Goal: Find specific page/section: Find specific page/section

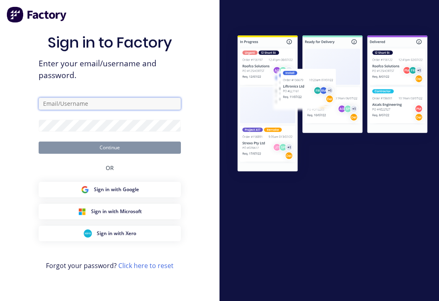
click at [126, 103] on input "text" at bounding box center [110, 104] width 142 height 12
click at [173, 34] on div "Sign in to Factory Enter your email/username and password. Continue OR Sign in …" at bounding box center [110, 159] width 142 height 272
click at [131, 145] on form "Continue" at bounding box center [110, 126] width 142 height 56
click at [112, 100] on div "Sign in to Factory Enter your email/username and password. Continue OR Sign in …" at bounding box center [110, 159] width 142 height 272
click at [124, 109] on input "text" at bounding box center [110, 104] width 142 height 12
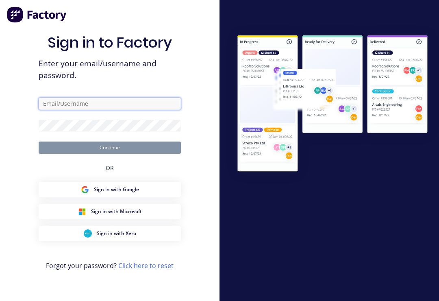
type input "[EMAIL_ADDRESS][DOMAIN_NAME]"
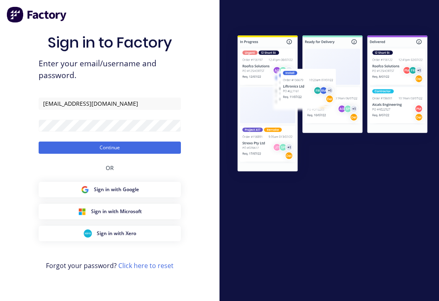
click at [158, 148] on button "Continue" at bounding box center [110, 148] width 142 height 12
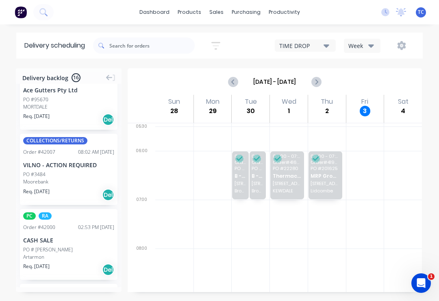
scroll to position [107, 0]
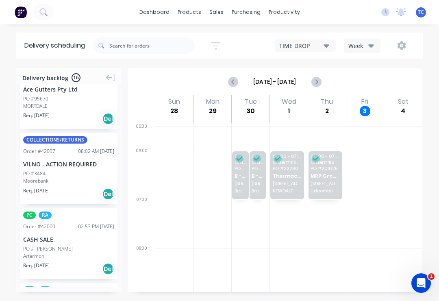
click at [68, 169] on div "COLLECTIONS/RETURNS Order # 42007 08:02 AM [DATE] VILNO - ACTION REQUIRED PO #3…" at bounding box center [69, 168] width 98 height 71
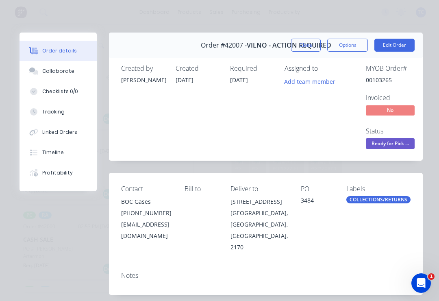
scroll to position [0, 0]
click at [307, 43] on button "Close" at bounding box center [306, 45] width 30 height 13
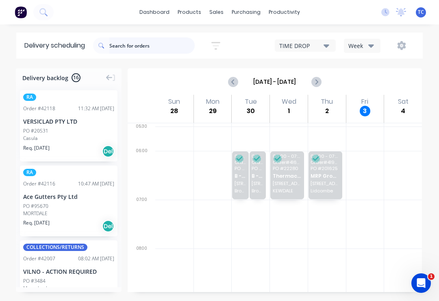
click at [151, 43] on input "text" at bounding box center [151, 45] width 85 height 16
type input "Panda"
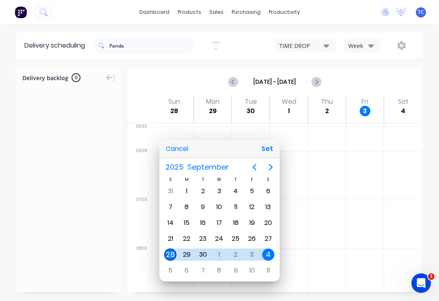
click at [287, 6] on div at bounding box center [219, 150] width 569 height 431
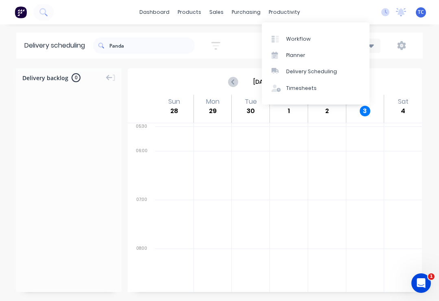
click at [311, 37] on link "Workflow" at bounding box center [316, 39] width 108 height 16
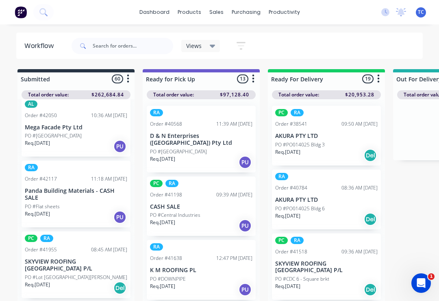
scroll to position [619, 0]
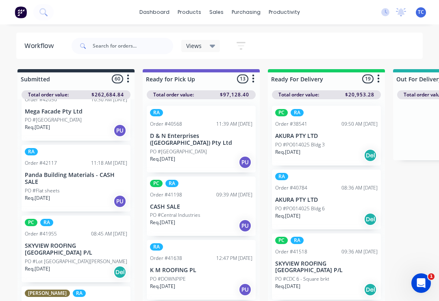
click at [74, 172] on p "Panda Building Materials - CASH SALE" at bounding box center [76, 179] width 103 height 14
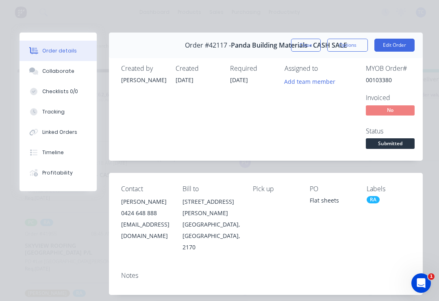
scroll to position [0, 0]
click at [312, 39] on button "Close" at bounding box center [306, 45] width 30 height 13
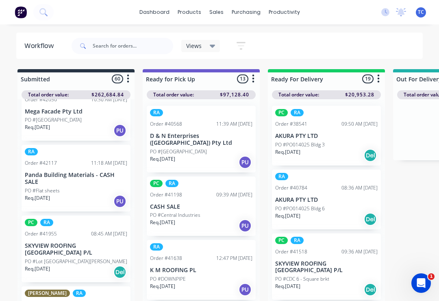
click at [80, 172] on p "Panda Building Materials - CASH SALE" at bounding box center [76, 179] width 103 height 14
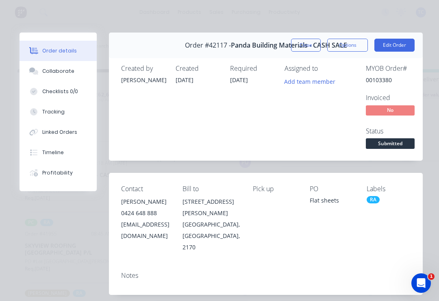
click at [310, 40] on button "Close" at bounding box center [306, 45] width 30 height 13
